Goal: Check status

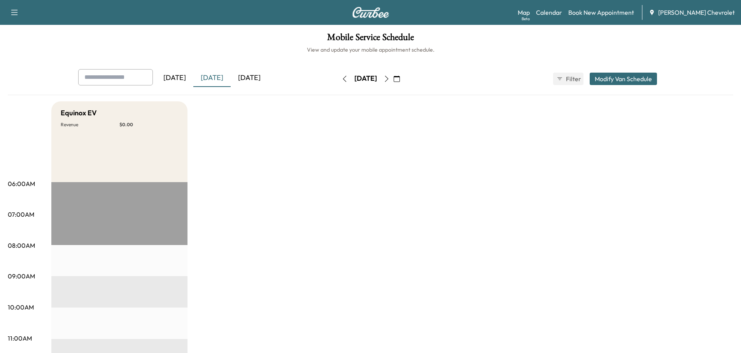
click at [213, 77] on div "[DATE]" at bounding box center [211, 78] width 37 height 18
click at [245, 75] on div "[DATE]" at bounding box center [249, 78] width 37 height 18
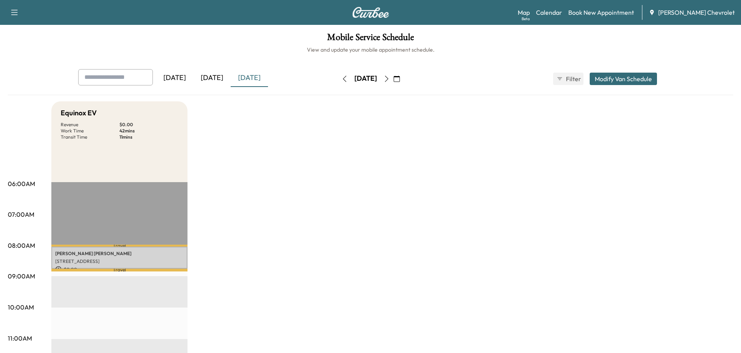
click at [219, 77] on div "[DATE]" at bounding box center [211, 78] width 37 height 18
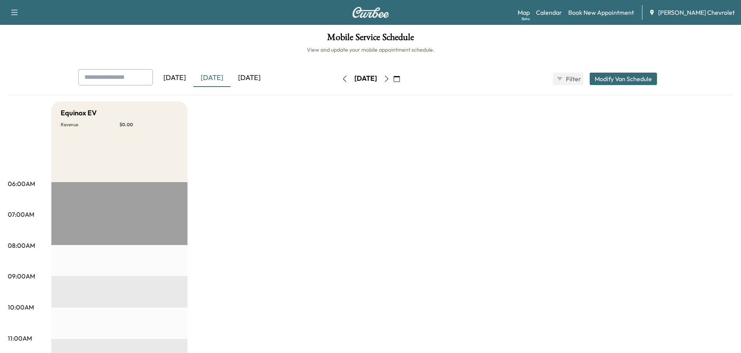
click at [247, 80] on div "[DATE]" at bounding box center [249, 78] width 37 height 18
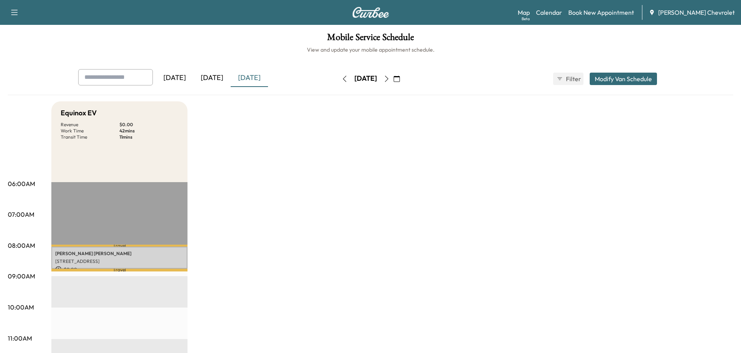
click at [217, 78] on div "[DATE]" at bounding box center [211, 78] width 37 height 18
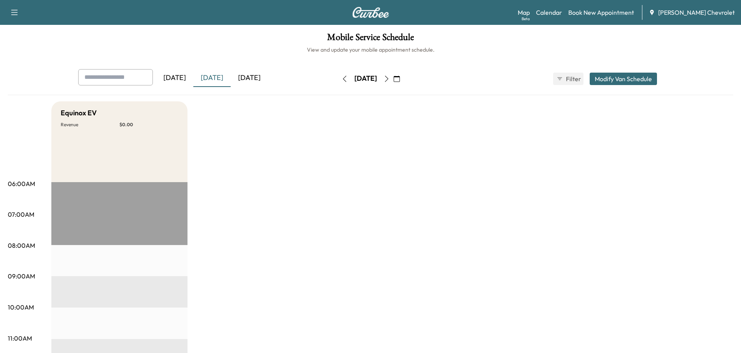
click at [10, 6] on button "button" at bounding box center [14, 12] width 16 height 12
click at [112, 58] on div "Mobile Service Schedule View and update your mobile appointment schedule. [DATE…" at bounding box center [370, 359] width 741 height 668
